Goal: Find specific page/section

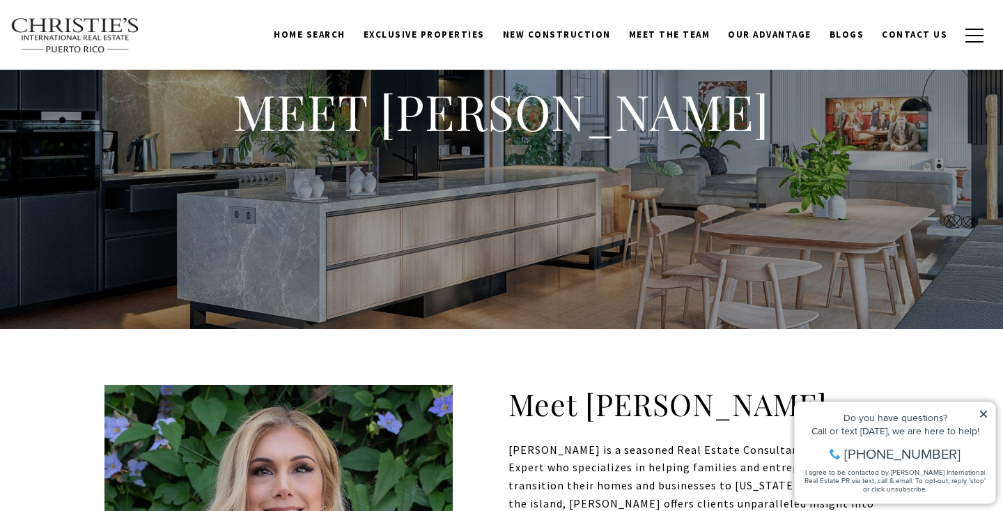
scroll to position [309, 0]
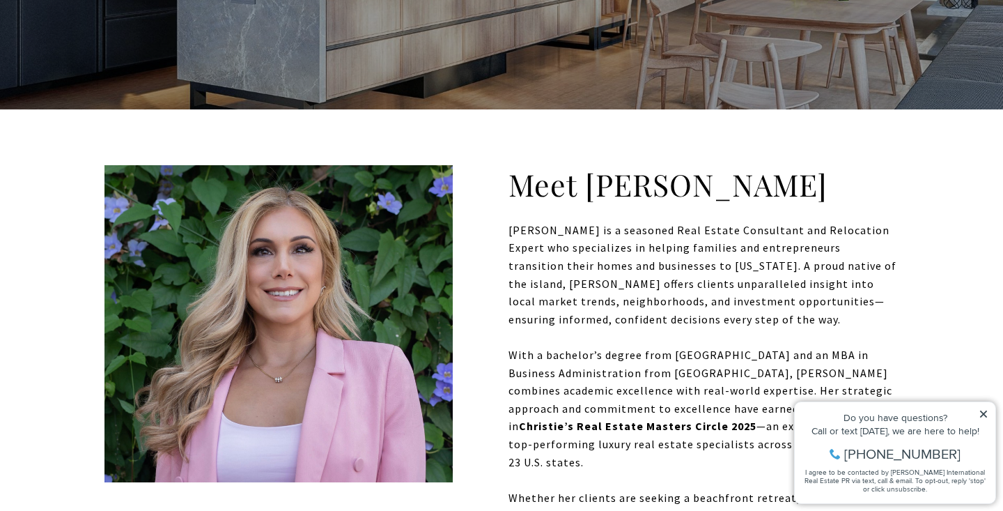
click at [628, 384] on p "With a bachelor’s degree from Penn State and an MBA in Business Administration …" at bounding box center [501, 408] width 794 height 125
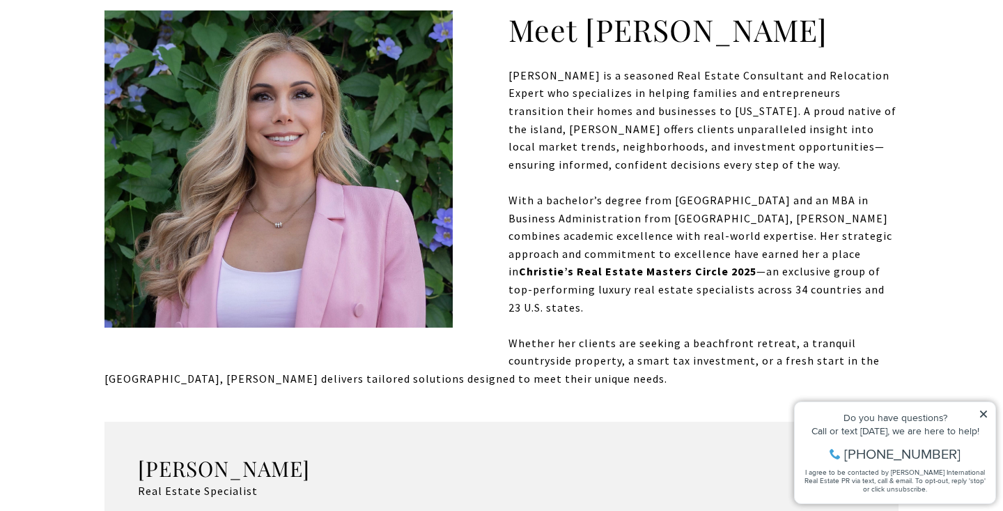
scroll to position [464, 0]
click at [983, 415] on icon at bounding box center [984, 414] width 10 height 10
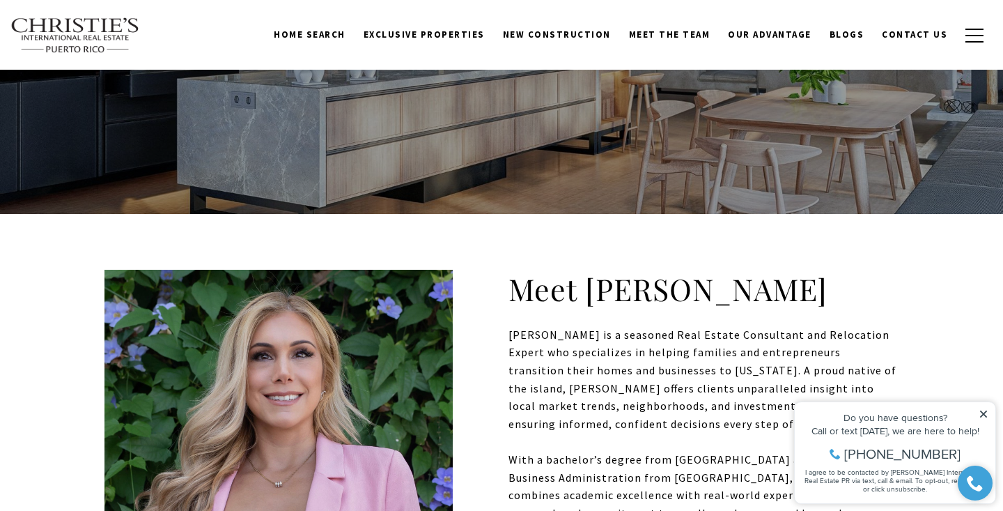
scroll to position [40, 0]
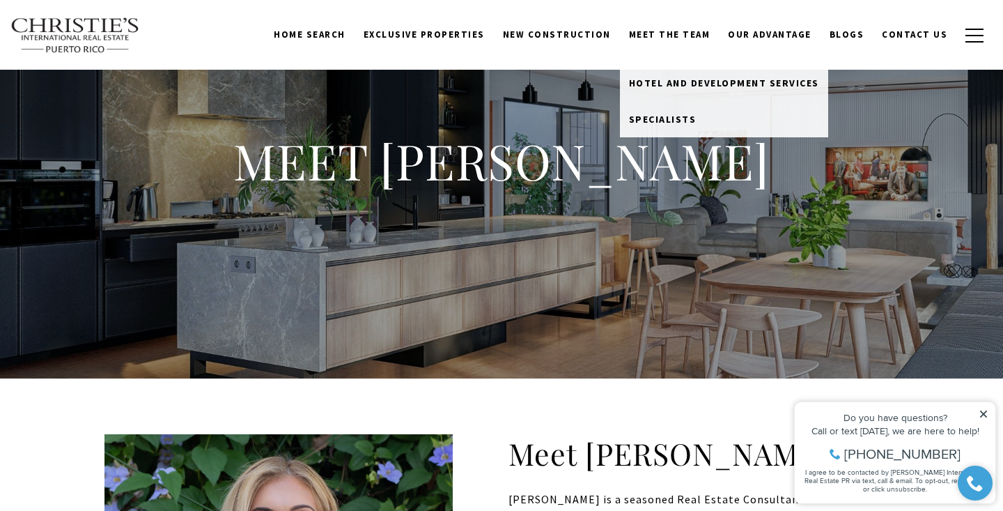
click at [674, 46] on link "Meet the Team" at bounding box center [670, 35] width 100 height 26
click at [689, 34] on link "Meet the Team" at bounding box center [670, 35] width 100 height 26
click at [658, 120] on span "Specialists" at bounding box center [663, 119] width 68 height 13
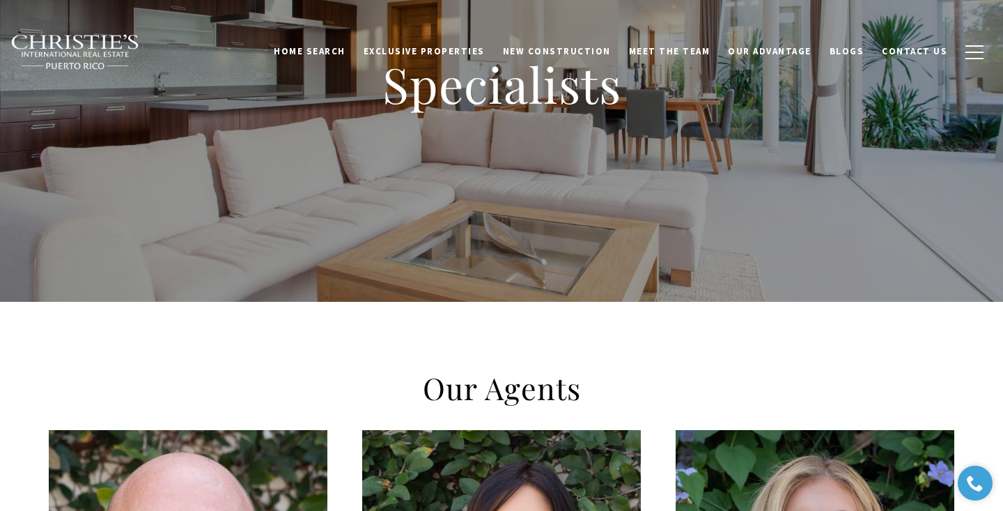
scroll to position [506, 0]
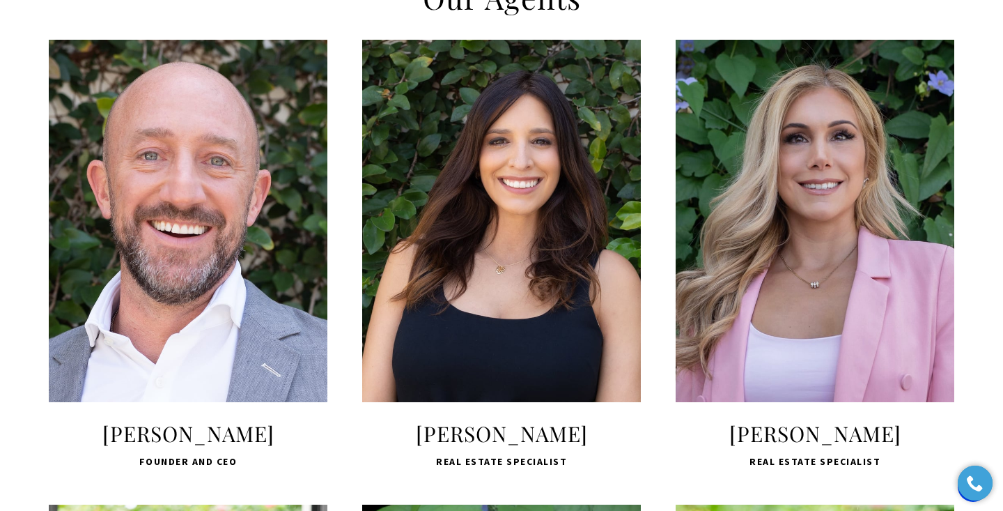
click at [348, 308] on div "LEARN MORE [PERSON_NAME] Real Estate Specialist" at bounding box center [501, 255] width 313 height 430
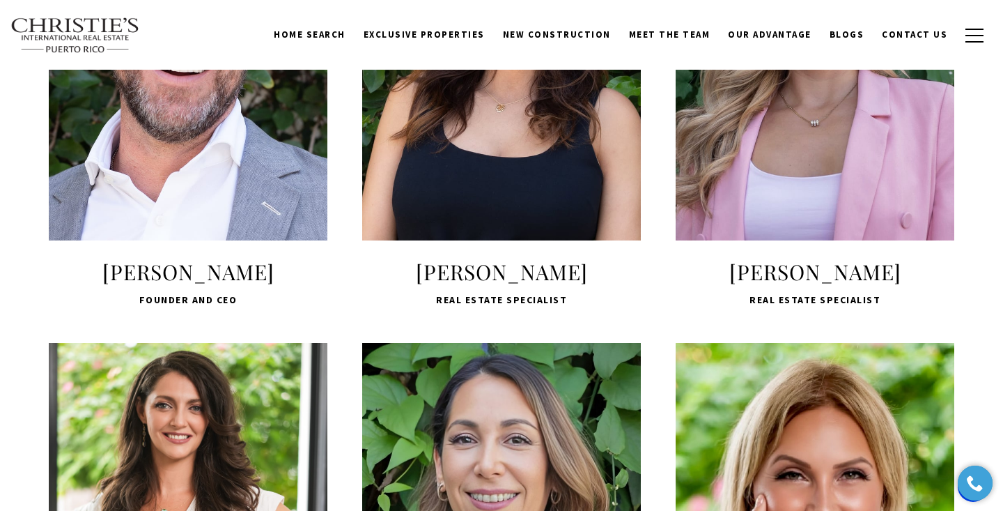
scroll to position [0, 0]
